Goal: Navigation & Orientation: Find specific page/section

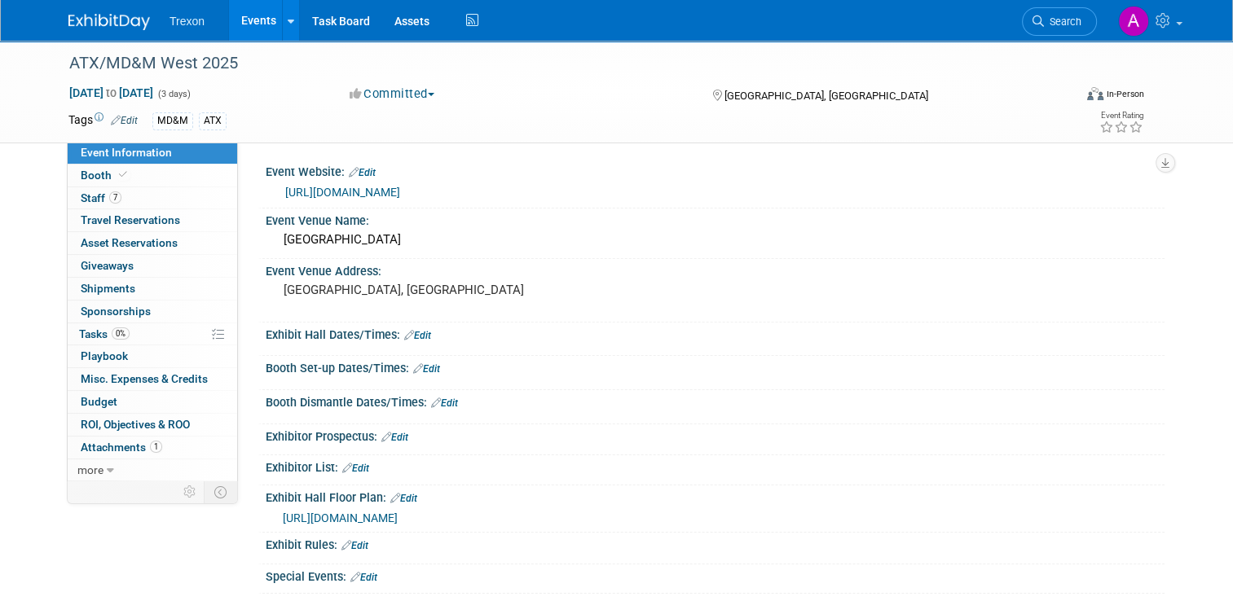
click at [95, 15] on img at bounding box center [108, 22] width 81 height 16
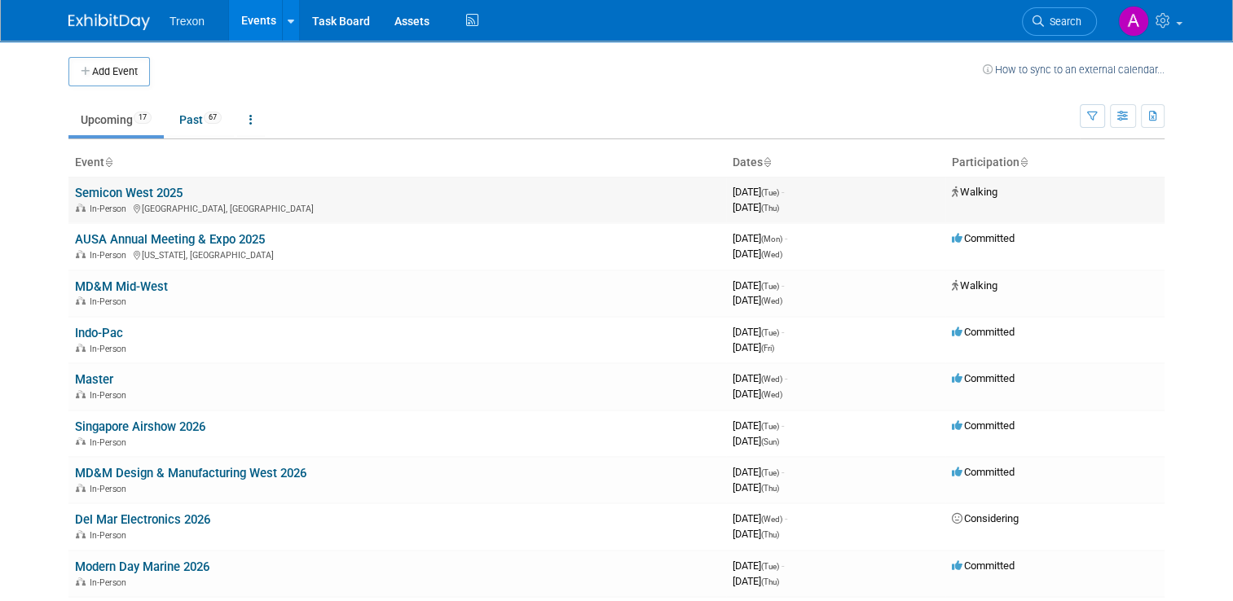
click at [127, 195] on link "Semicon West 2025" at bounding box center [129, 193] width 108 height 15
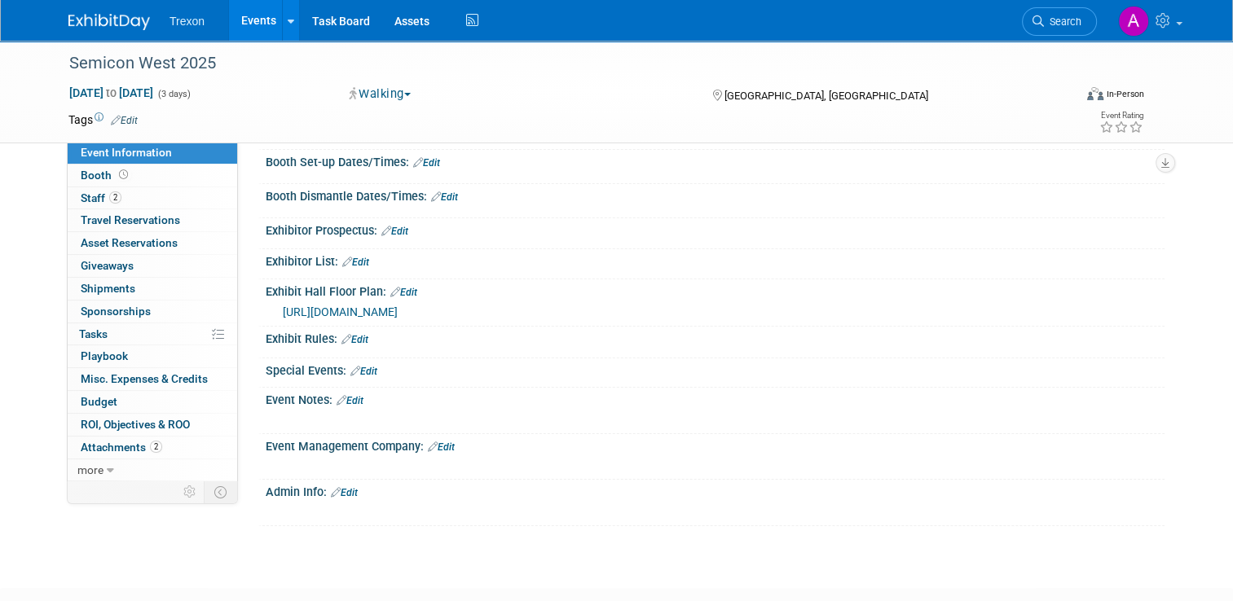
scroll to position [244, 0]
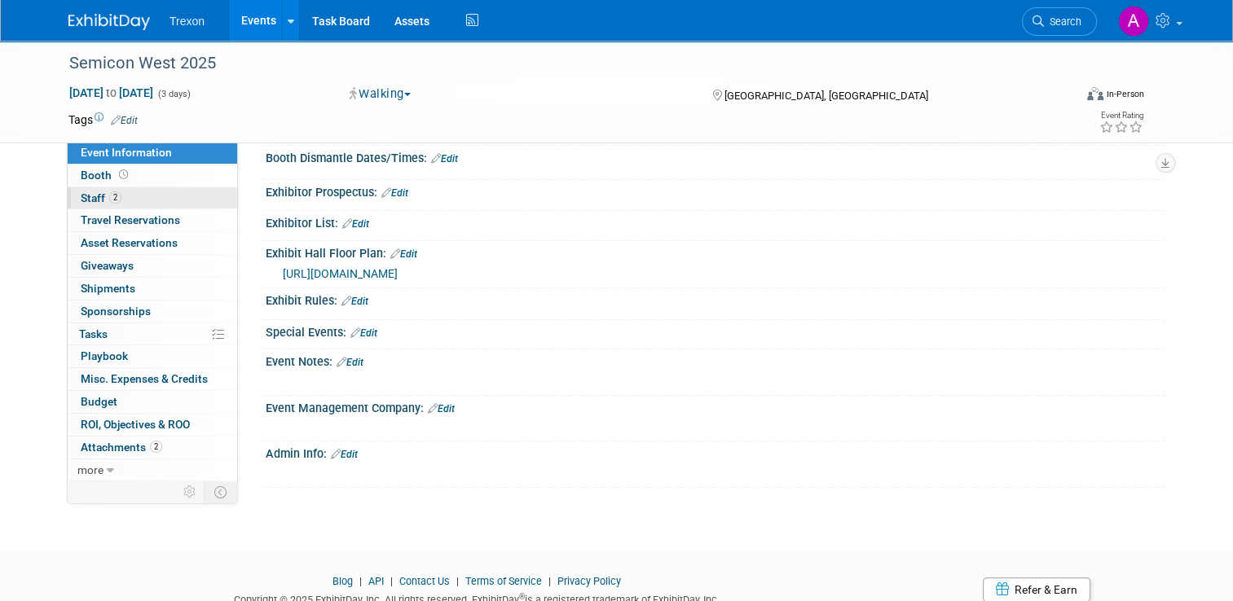
click at [90, 198] on span "Staff 2" at bounding box center [101, 197] width 41 height 13
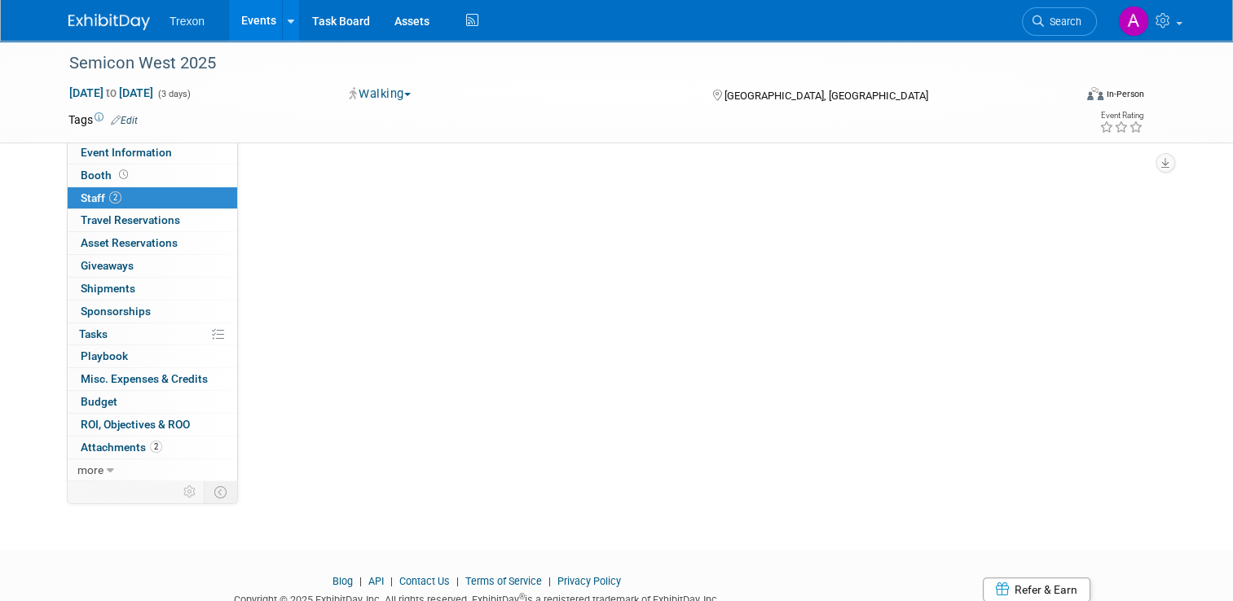
scroll to position [0, 0]
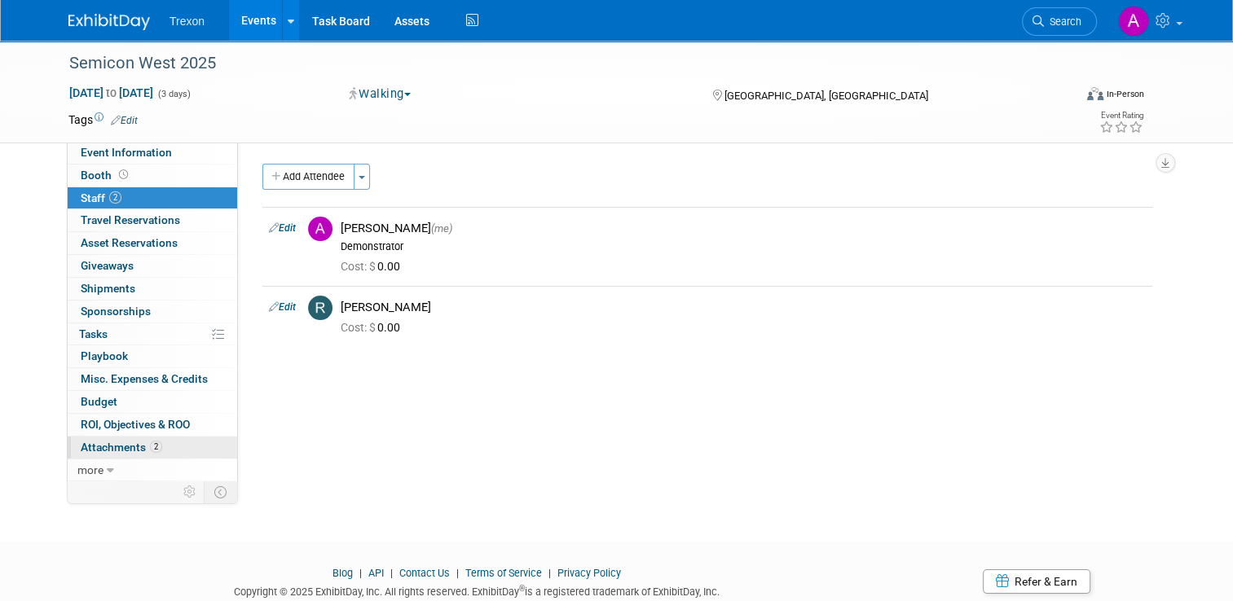
click at [117, 446] on span "Attachments 2" at bounding box center [121, 447] width 81 height 13
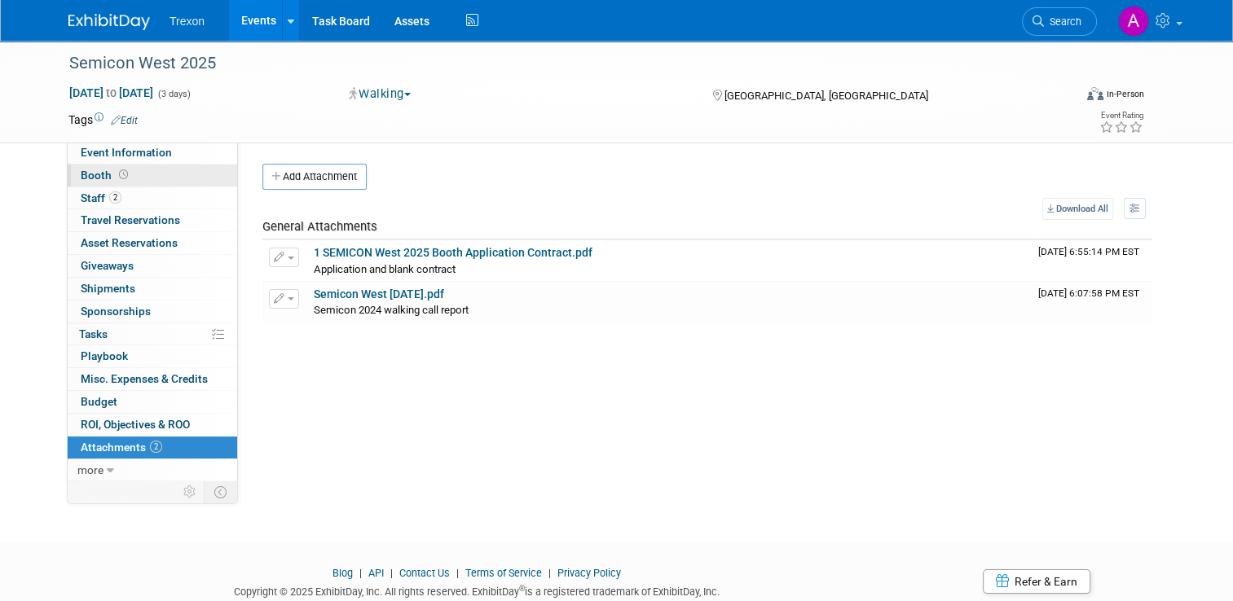
click at [91, 178] on span "Booth" at bounding box center [106, 175] width 51 height 13
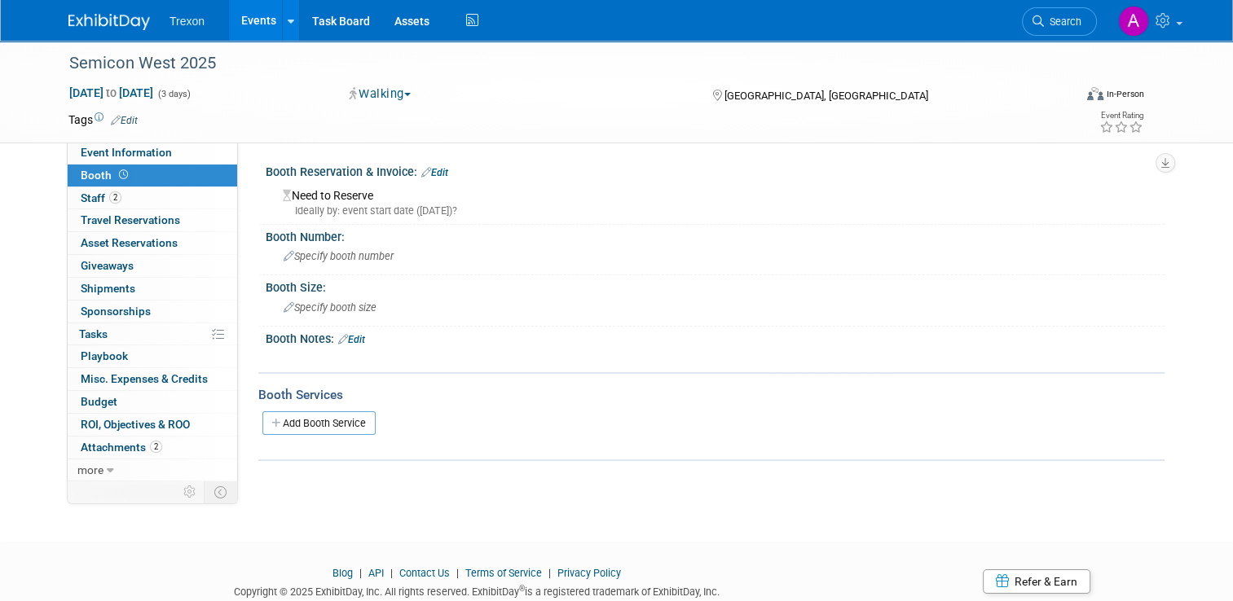
click at [68, 122] on td "Tags Edit" at bounding box center [102, 120] width 69 height 16
click at [95, 116] on icon at bounding box center [99, 117] width 9 height 9
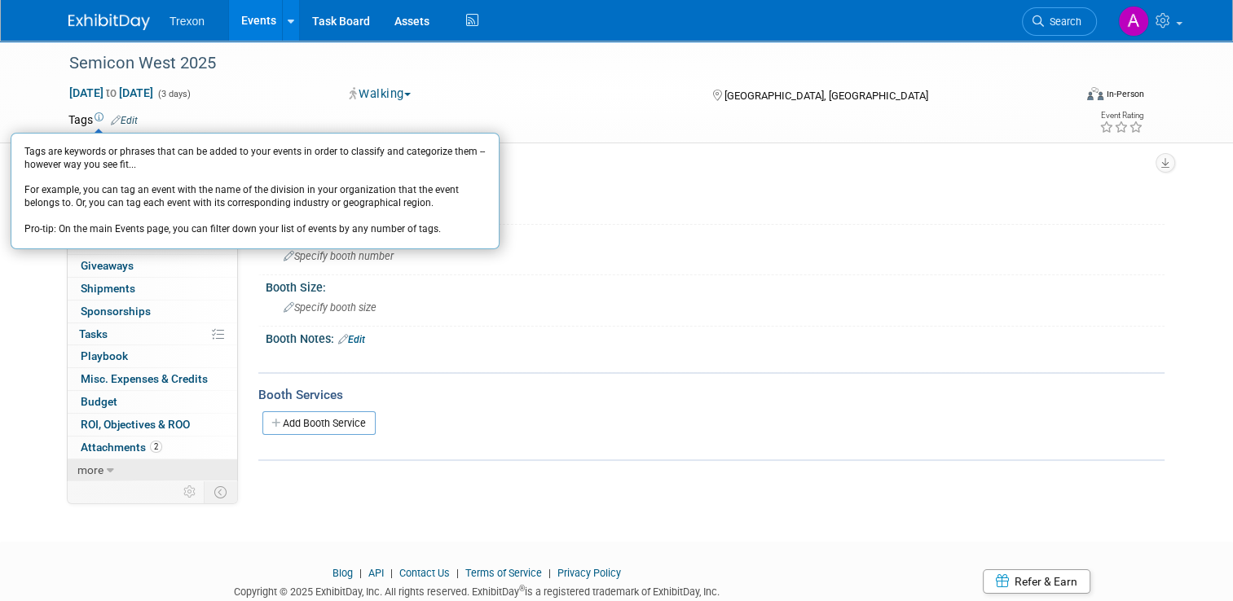
click at [107, 471] on icon at bounding box center [110, 470] width 7 height 11
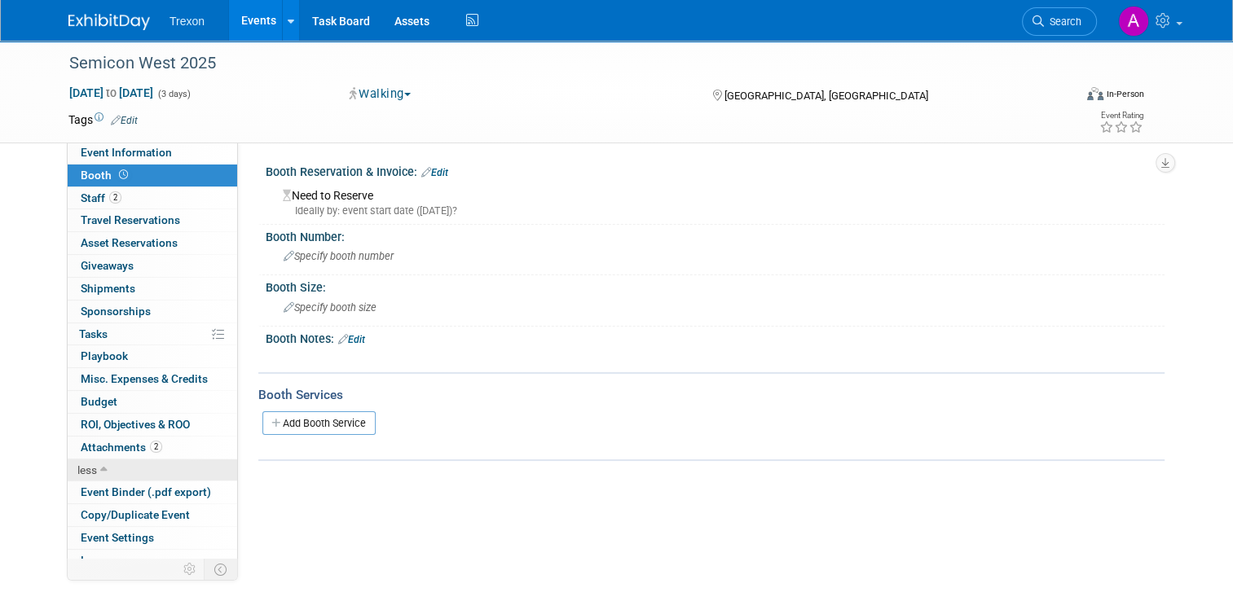
scroll to position [33, 0]
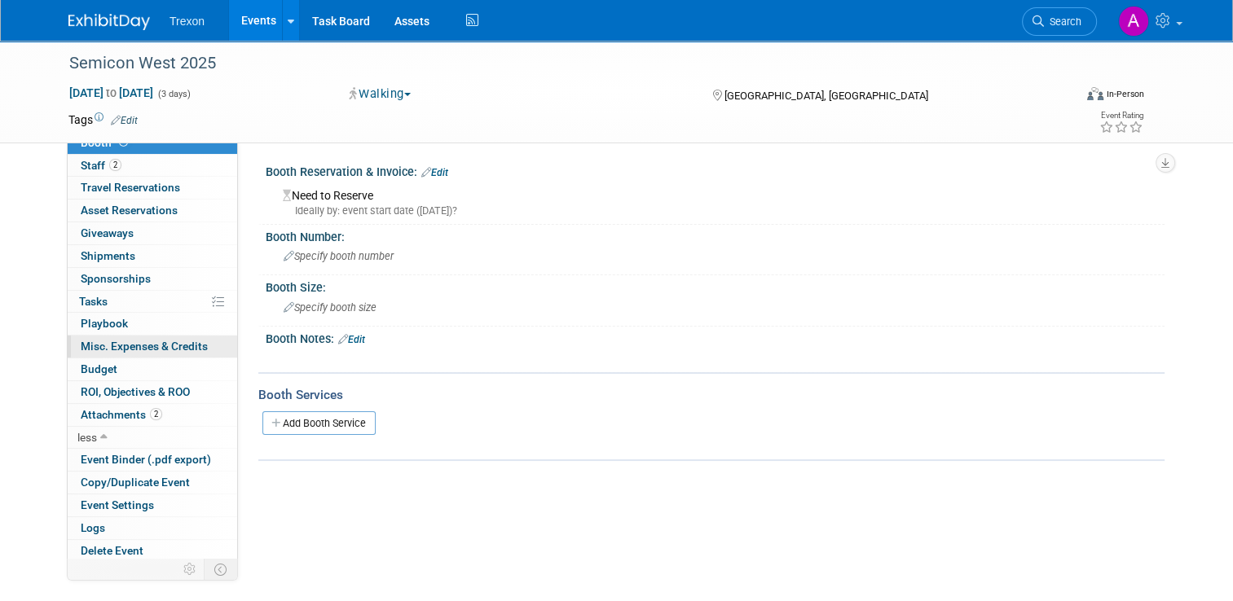
click at [122, 350] on span "Misc. Expenses & Credits 0" at bounding box center [144, 346] width 127 height 13
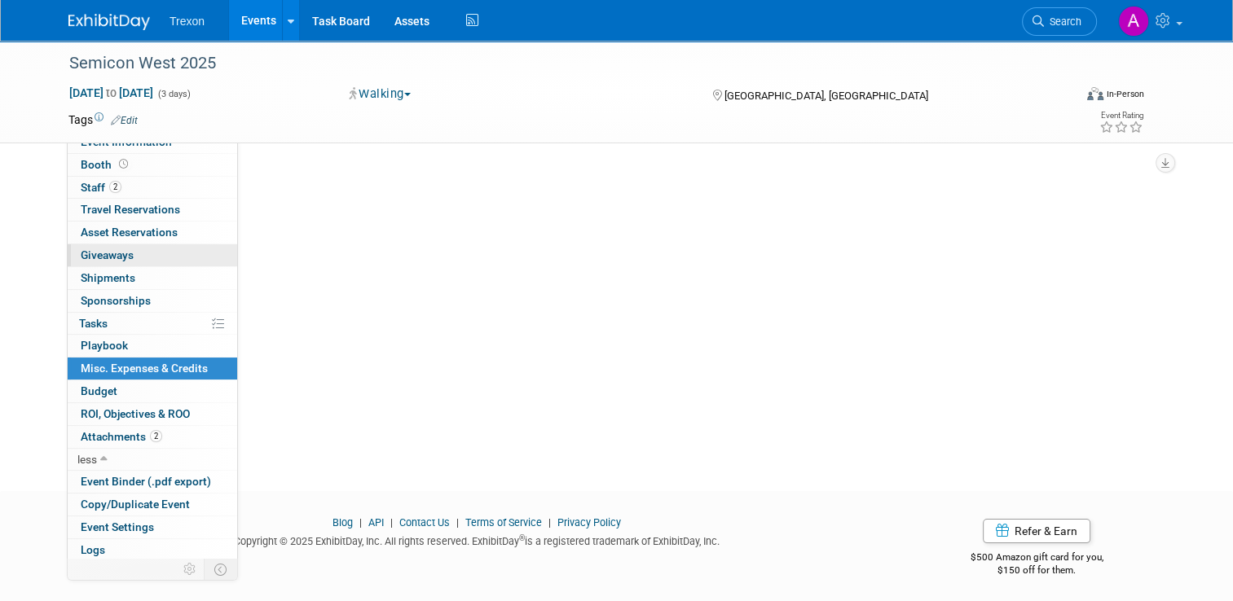
scroll to position [0, 0]
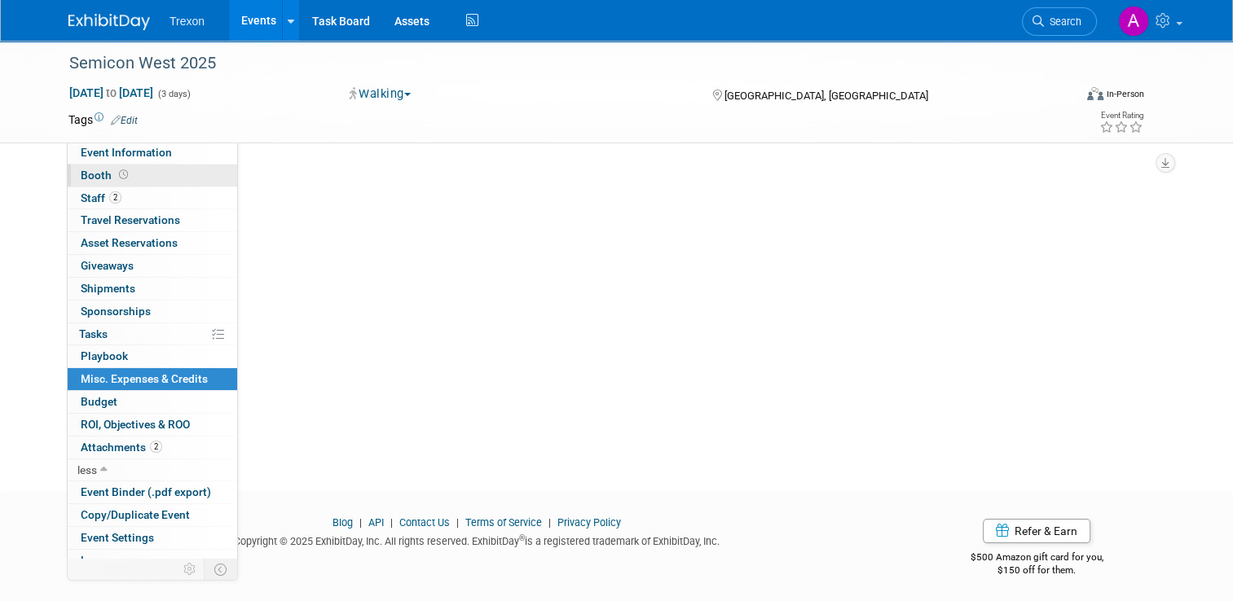
click at [111, 165] on link "Booth" at bounding box center [152, 176] width 169 height 22
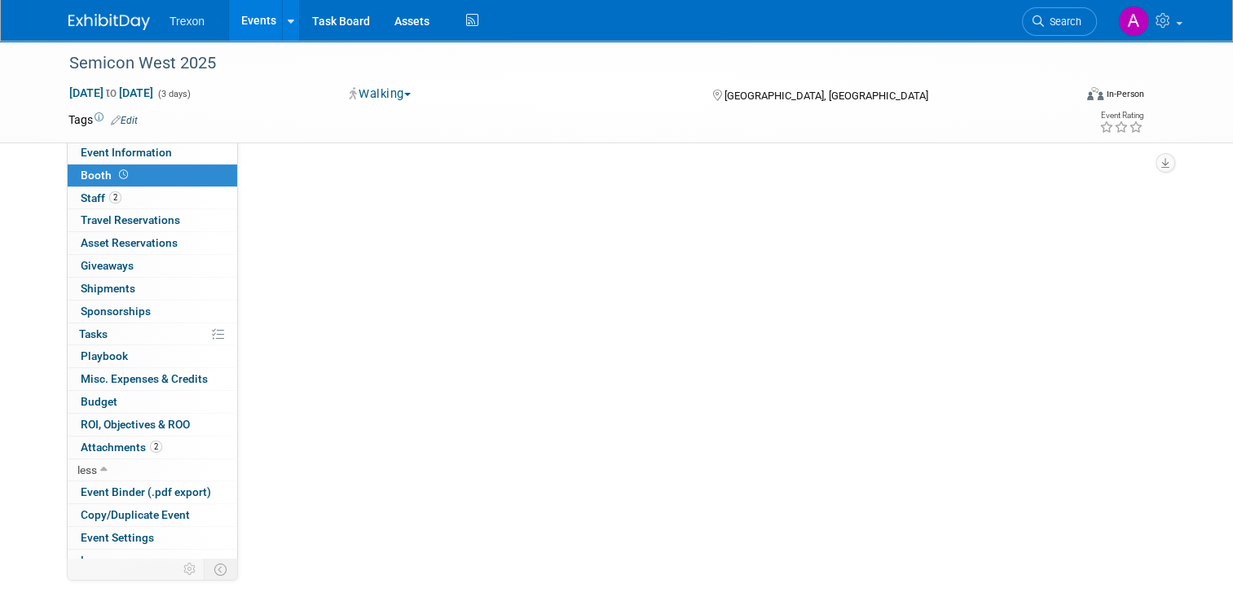
click at [111, 165] on link "Booth" at bounding box center [152, 176] width 169 height 22
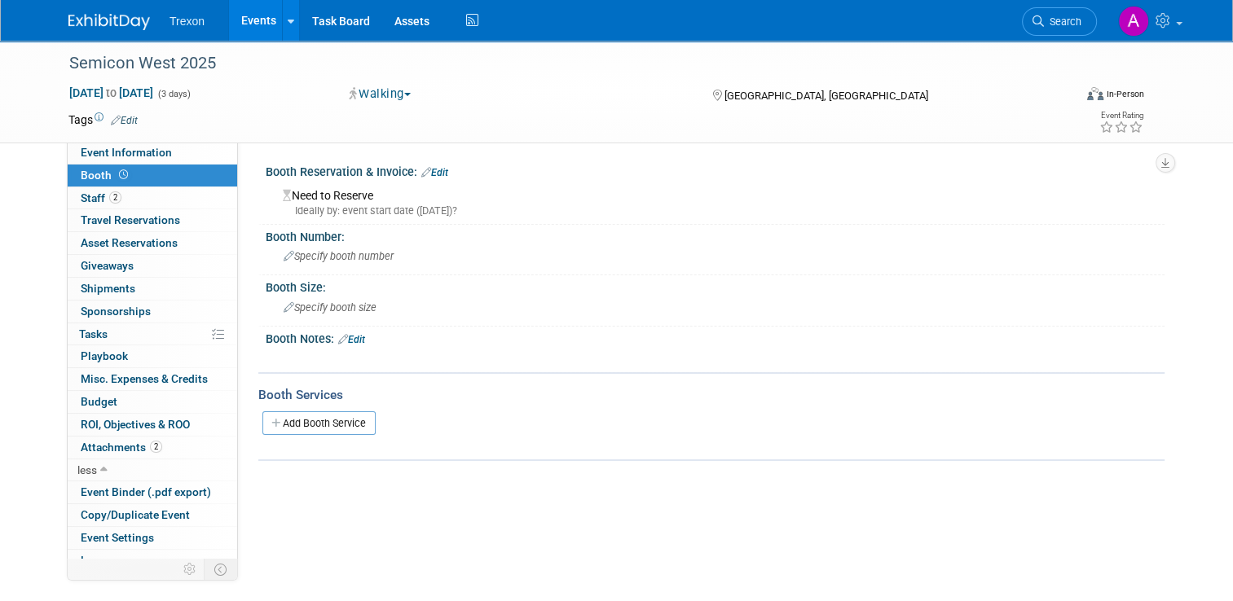
click at [111, 165] on link "Booth" at bounding box center [152, 176] width 169 height 22
click at [110, 165] on link "Booth" at bounding box center [152, 176] width 169 height 22
